Goal: Go to known website: Access a specific website the user already knows

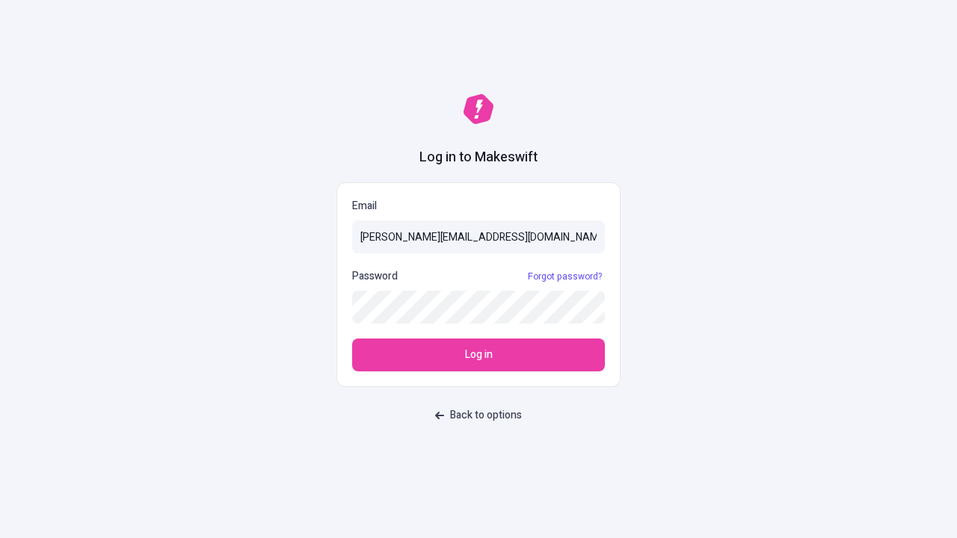
type input "[PERSON_NAME][EMAIL_ADDRESS][DOMAIN_NAME]"
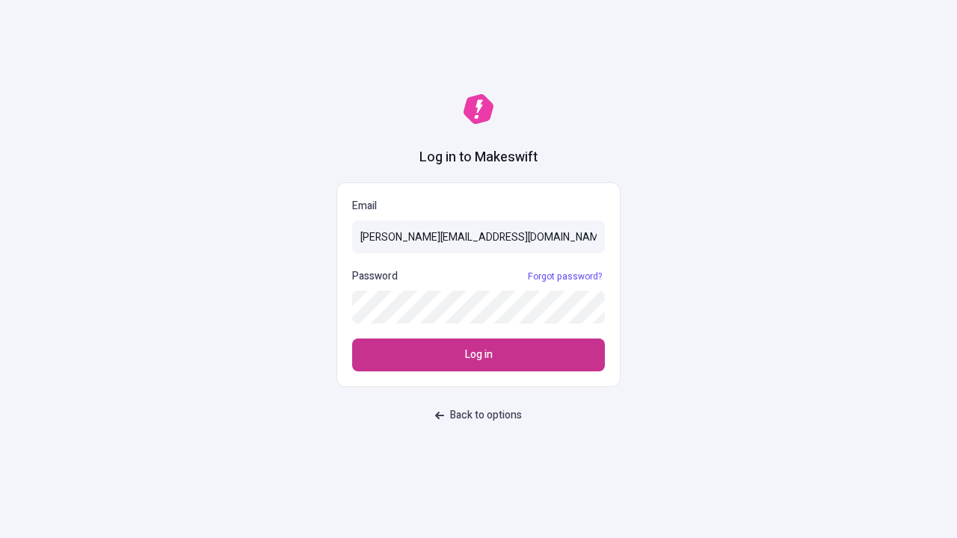
click at [478, 355] on span "Log in" at bounding box center [479, 355] width 28 height 16
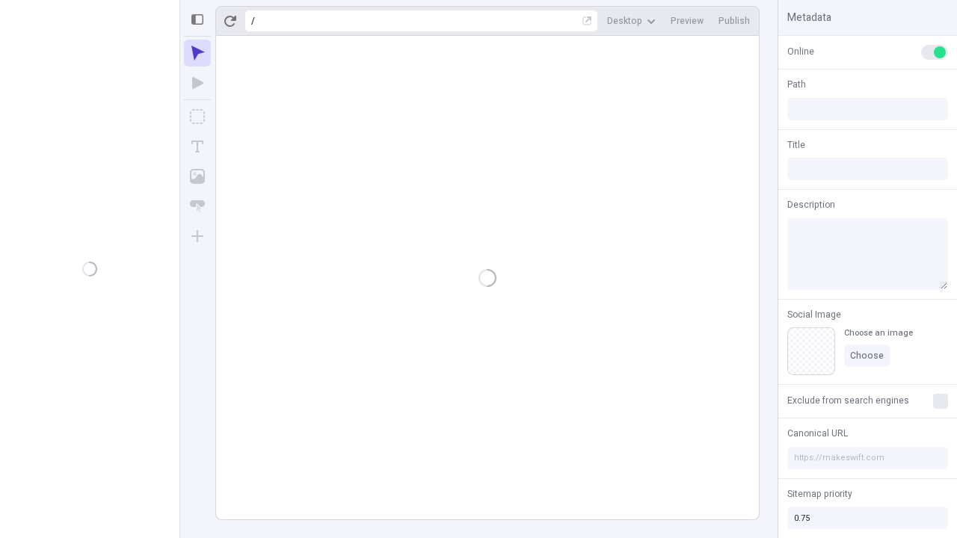
type input "/deep-link-turbo"
